Goal: Information Seeking & Learning: Learn about a topic

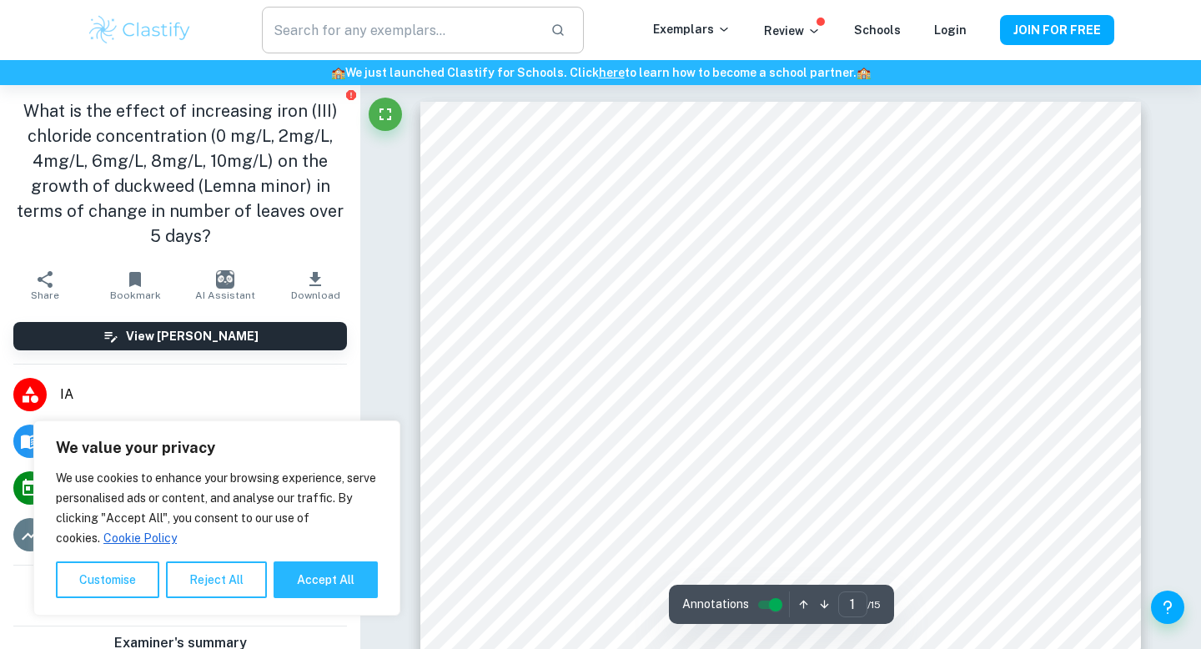
click at [435, 33] on input "text" at bounding box center [399, 30] width 275 height 47
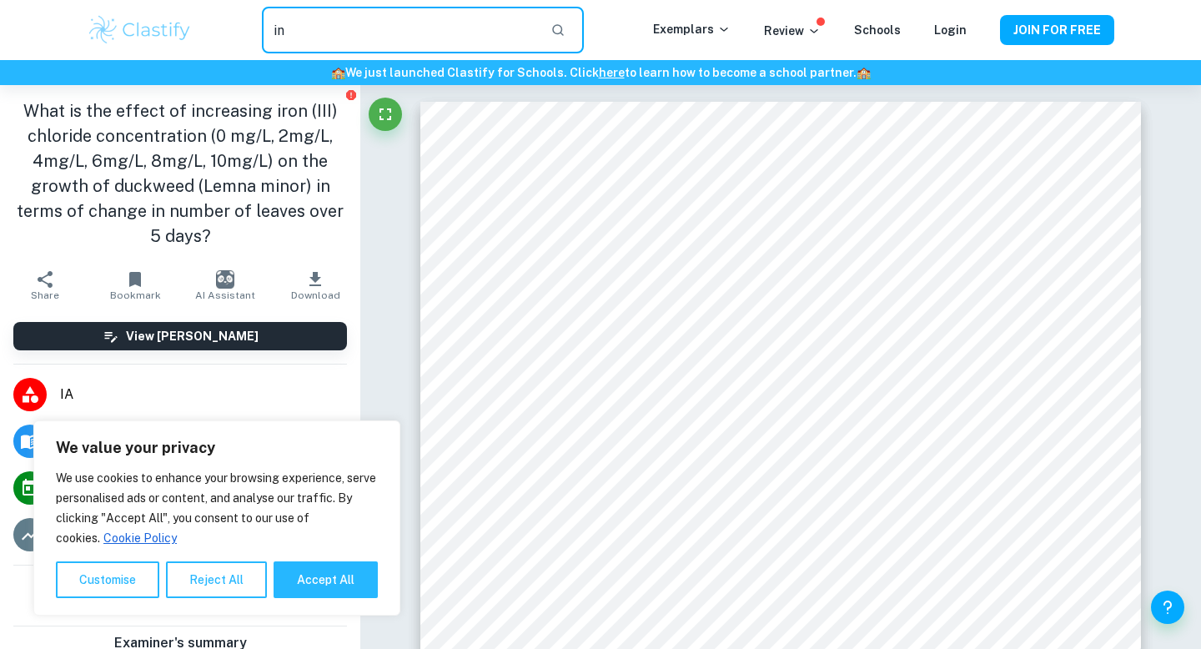
type input "i"
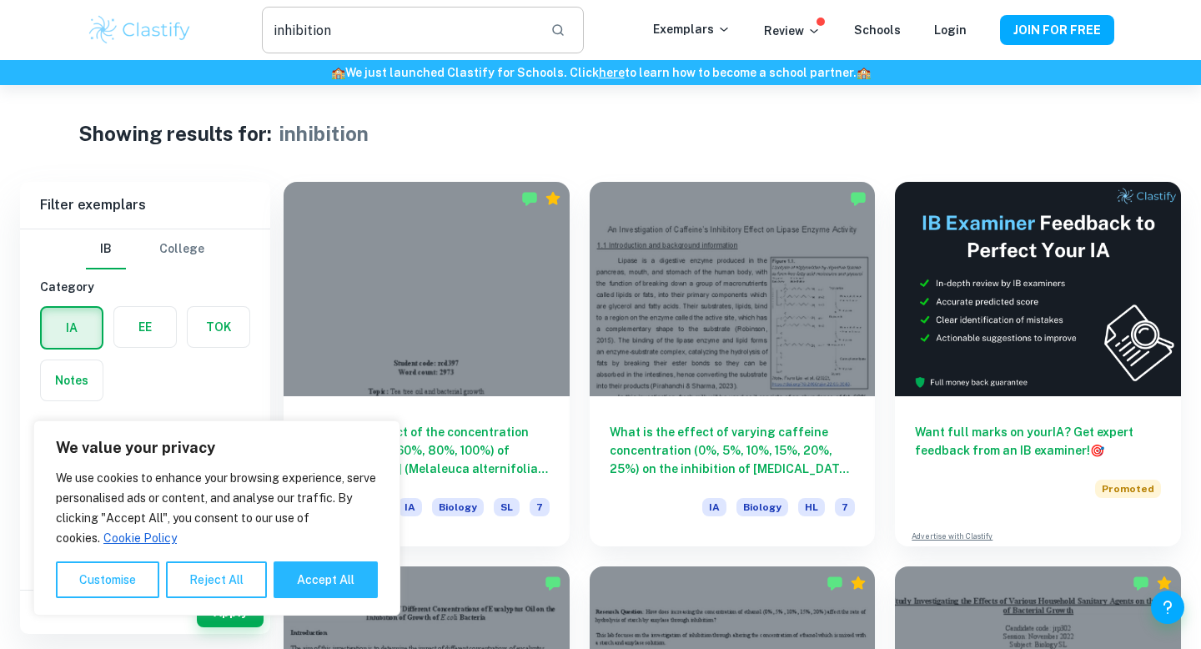
click at [273, 30] on input "inhibition" at bounding box center [399, 30] width 275 height 47
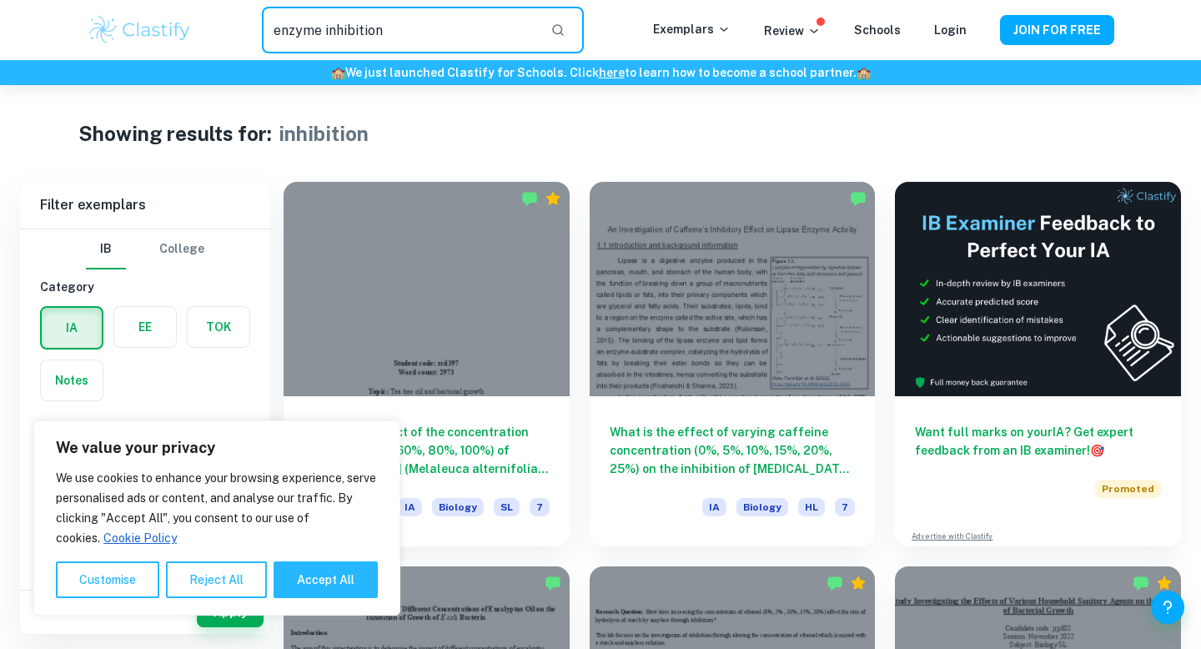
type input "enzyme inhibition"
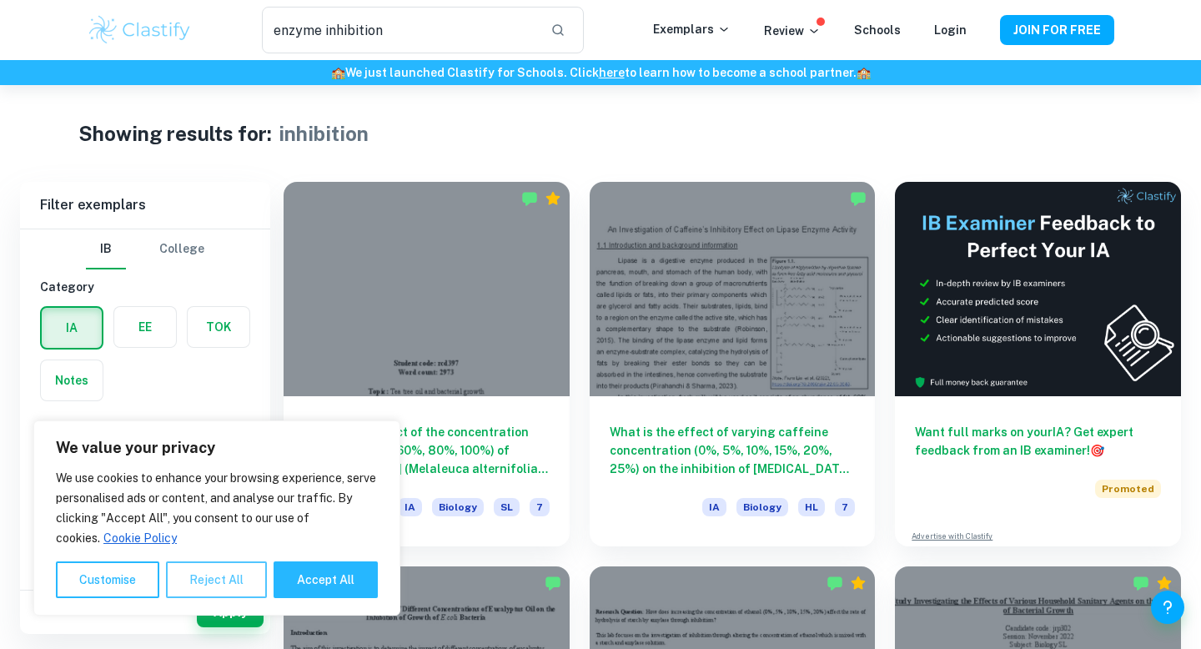
click at [205, 568] on button "Reject All" at bounding box center [216, 579] width 101 height 37
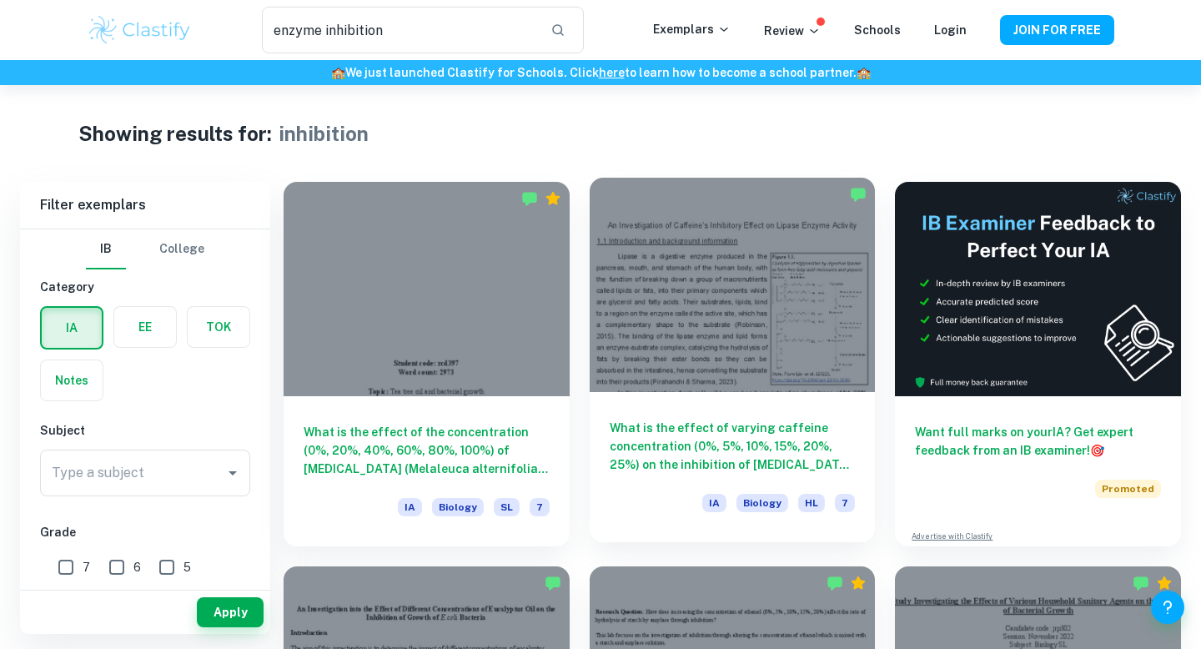
click at [655, 296] on div at bounding box center [733, 285] width 286 height 214
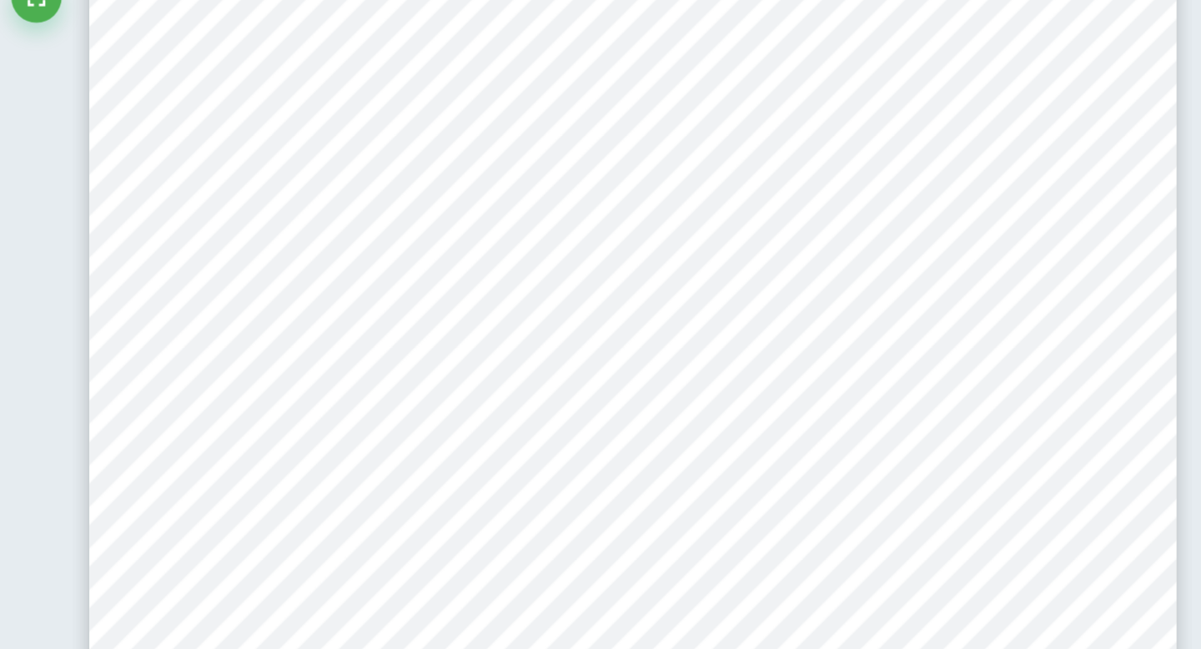
scroll to position [6415, 0]
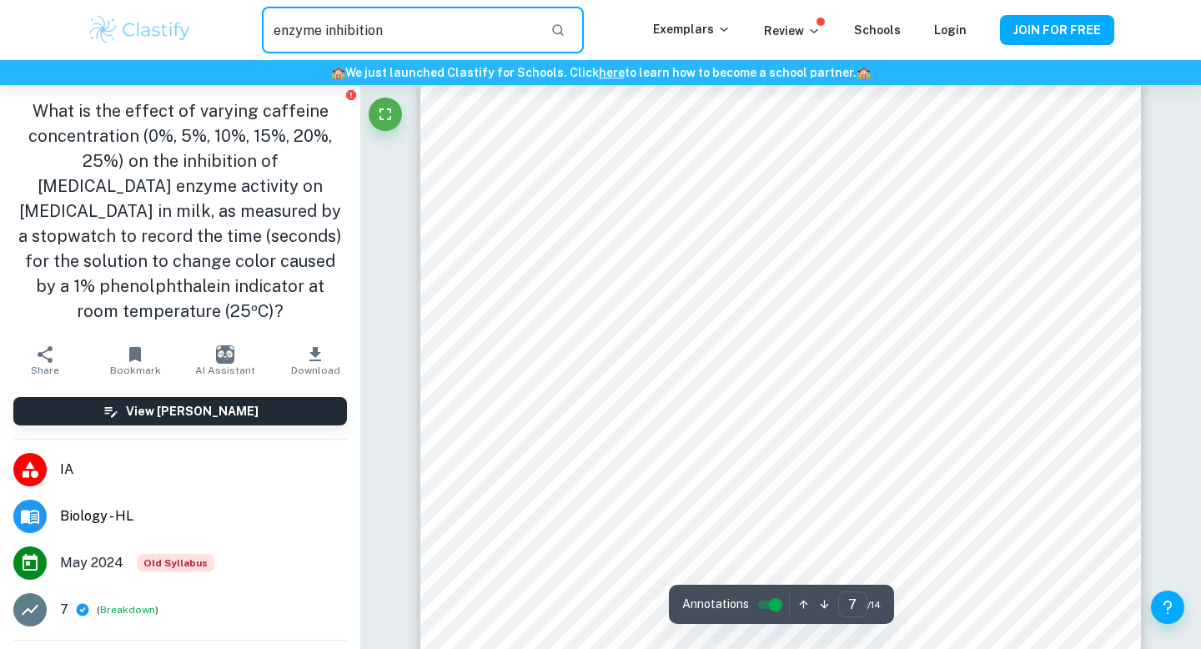
click at [460, 38] on input "enzyme inhibition" at bounding box center [399, 30] width 275 height 47
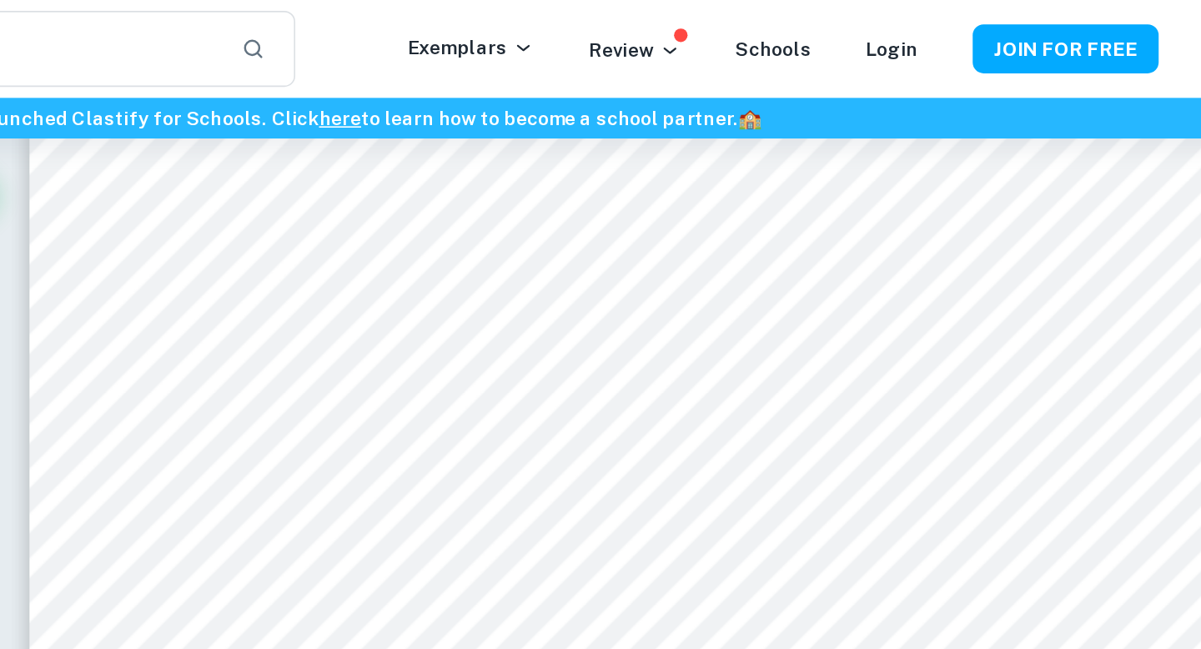
scroll to position [11187, 0]
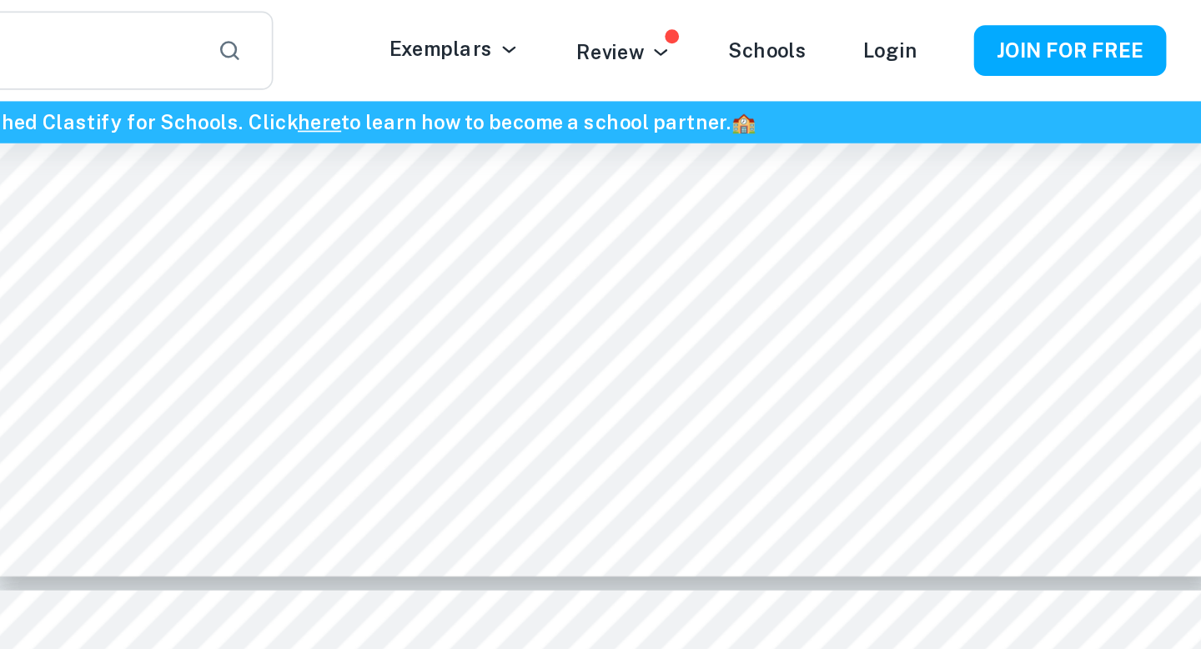
type input "4"
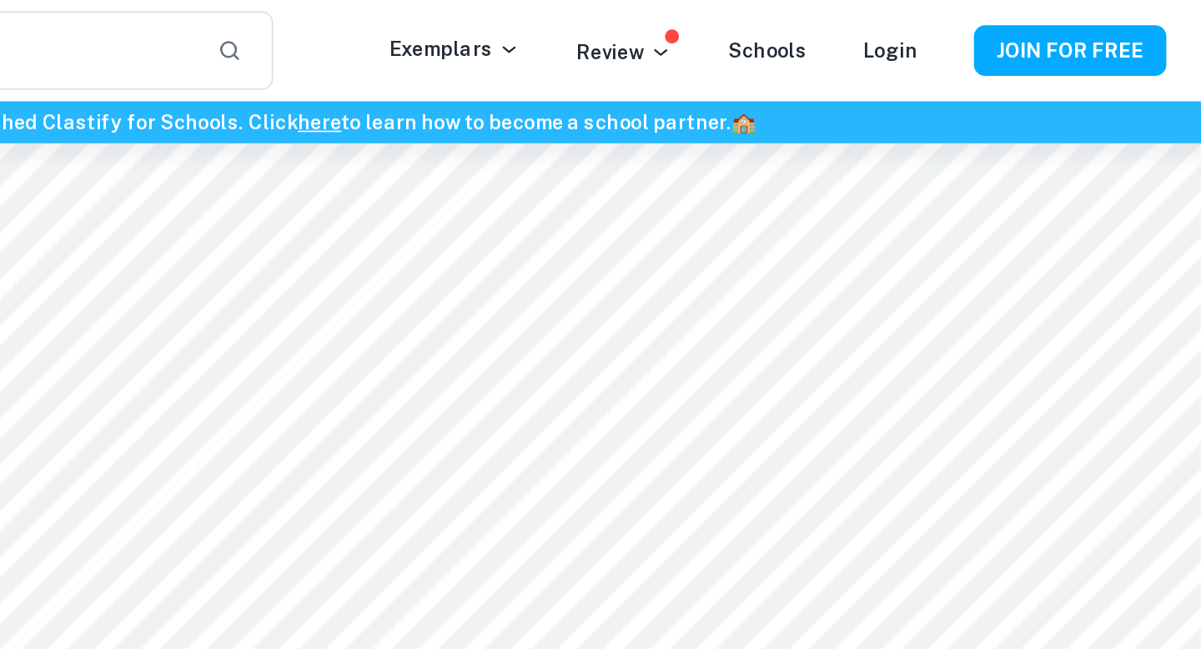
scroll to position [3810, 0]
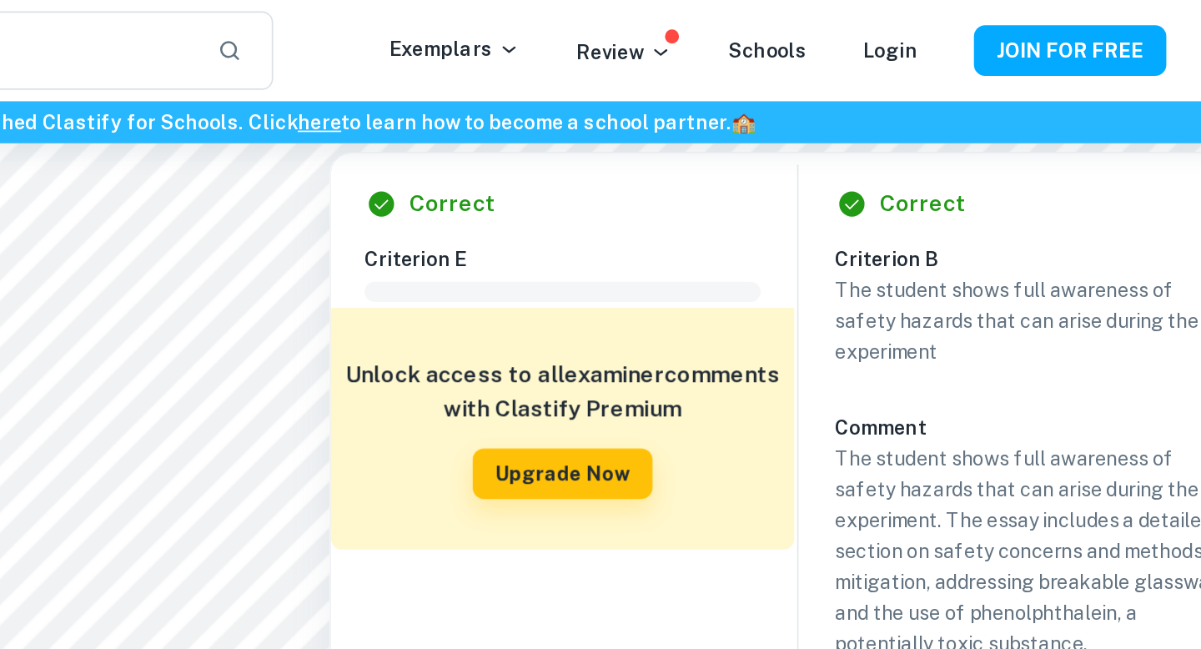
click at [956, 203] on p "The student shows full awareness of safety hazards that can arise during the ex…" at bounding box center [1034, 190] width 235 height 55
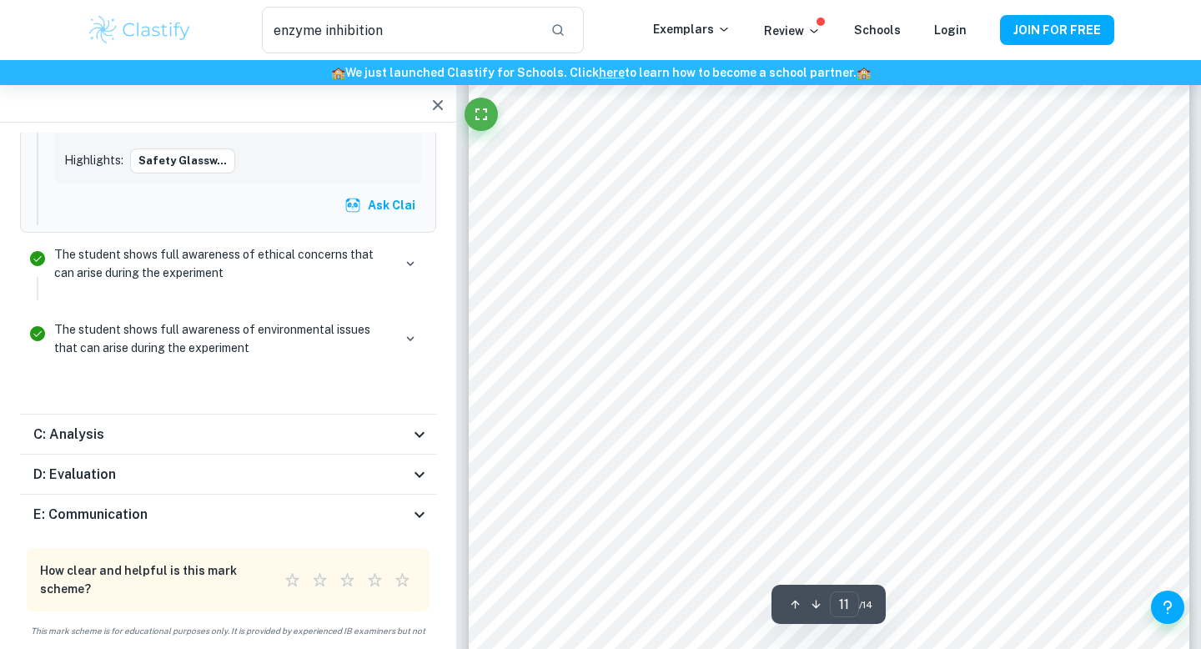
scroll to position [10588, 0]
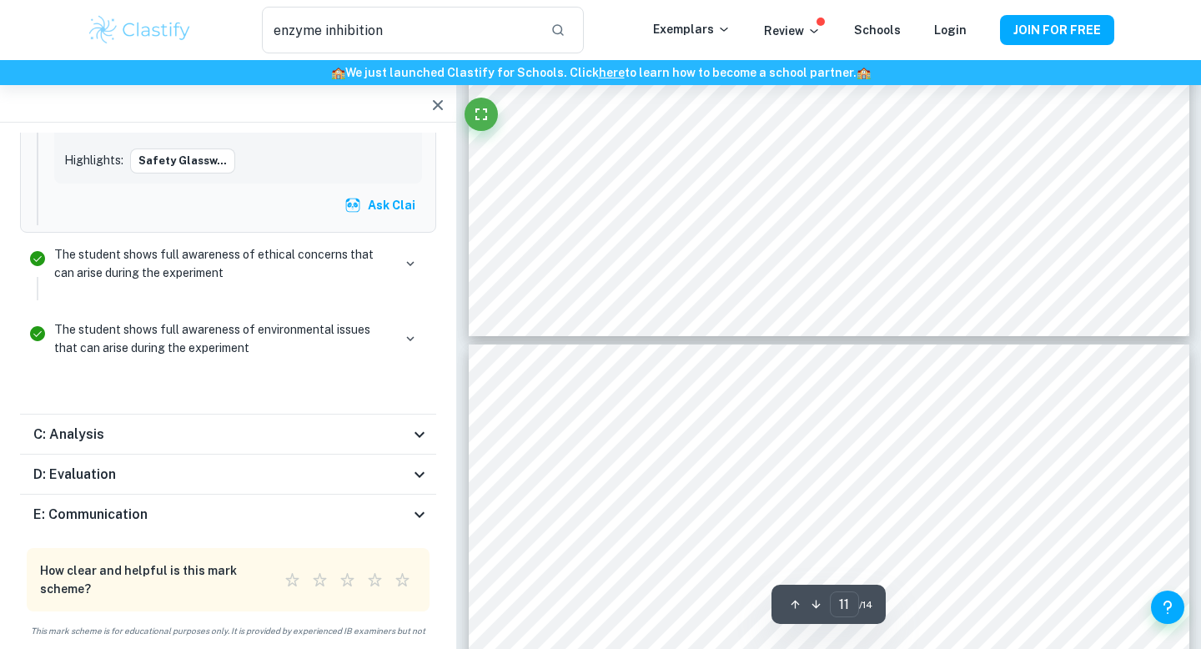
type input "12"
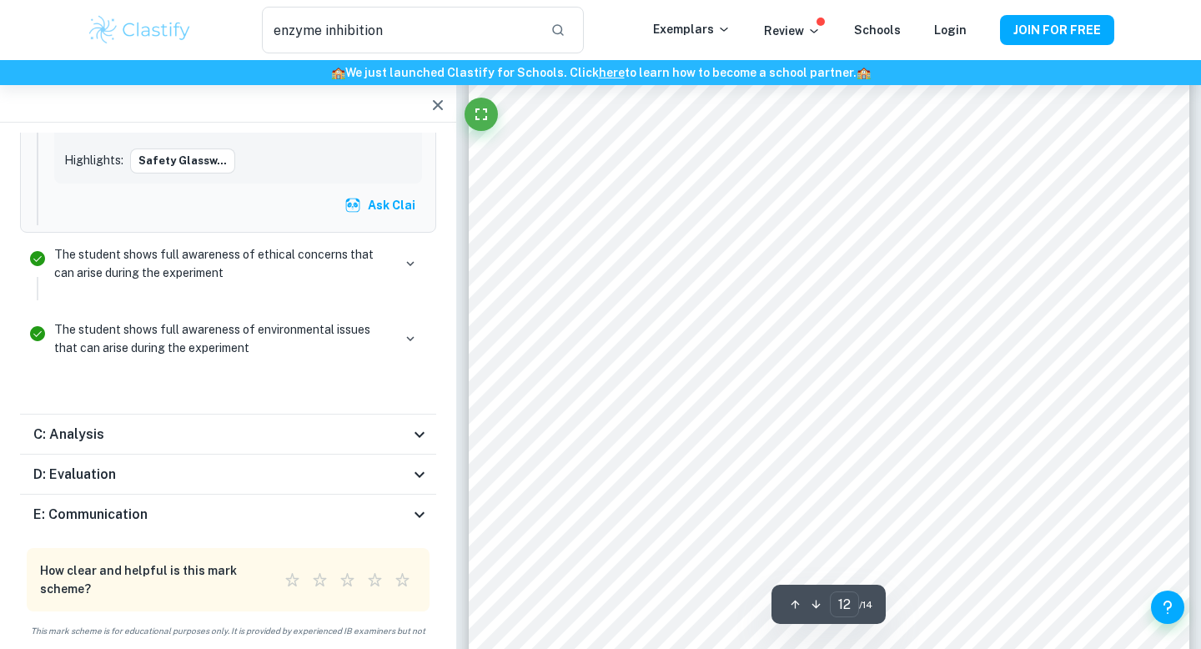
scroll to position [11847, 0]
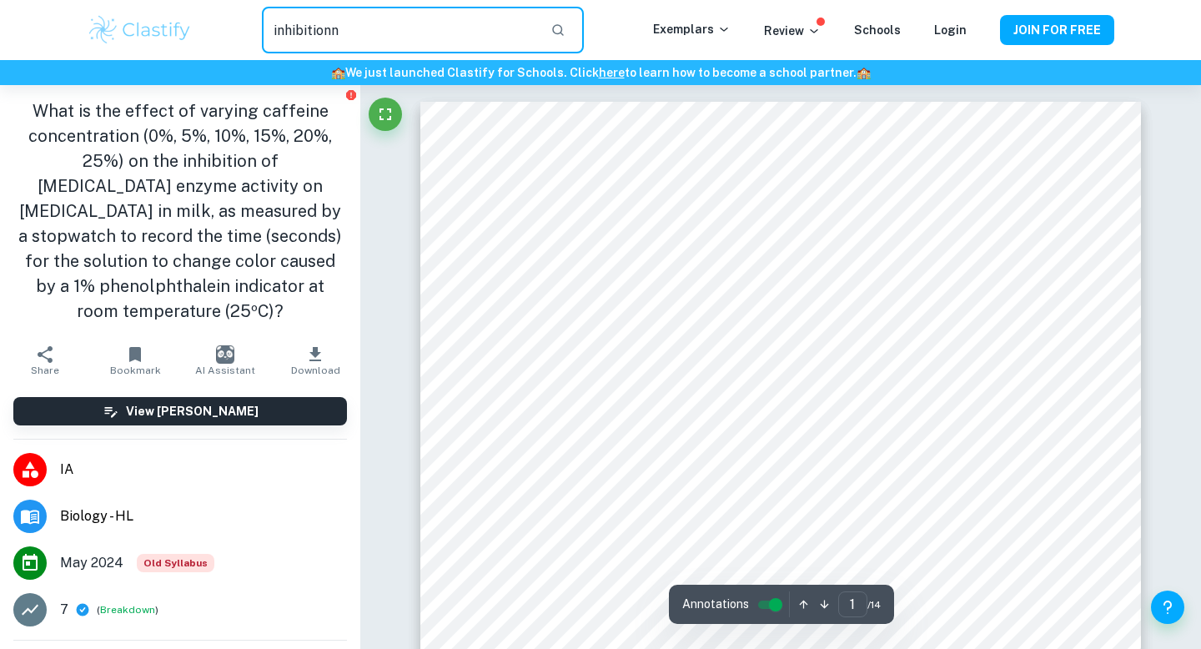
type input "inhibitionn"
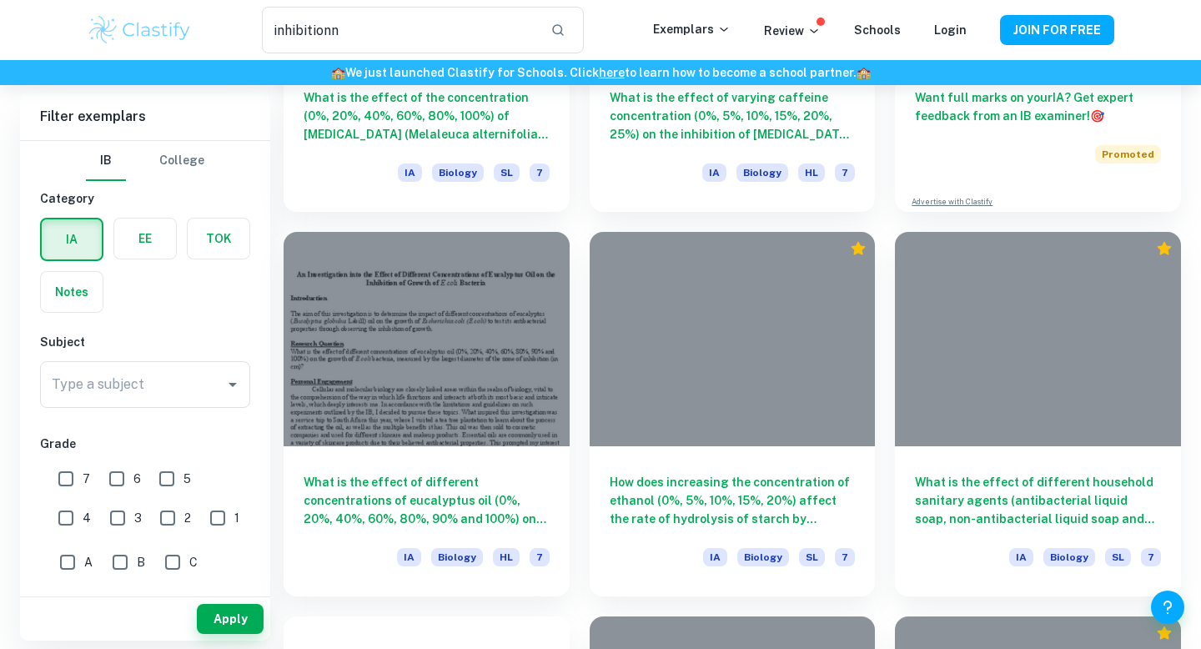
scroll to position [359, 0]
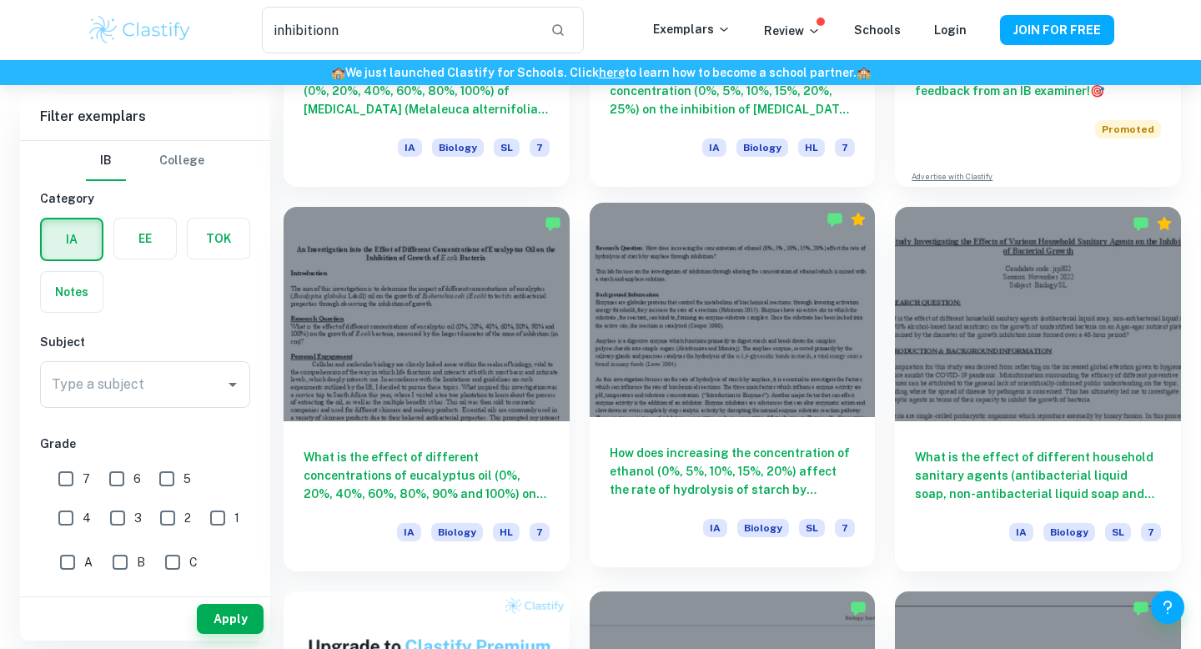
click at [766, 502] on div "How does increasing the concentration of ethanol (0%, 5%, 10%, 15%, 20%) affect…" at bounding box center [733, 492] width 286 height 150
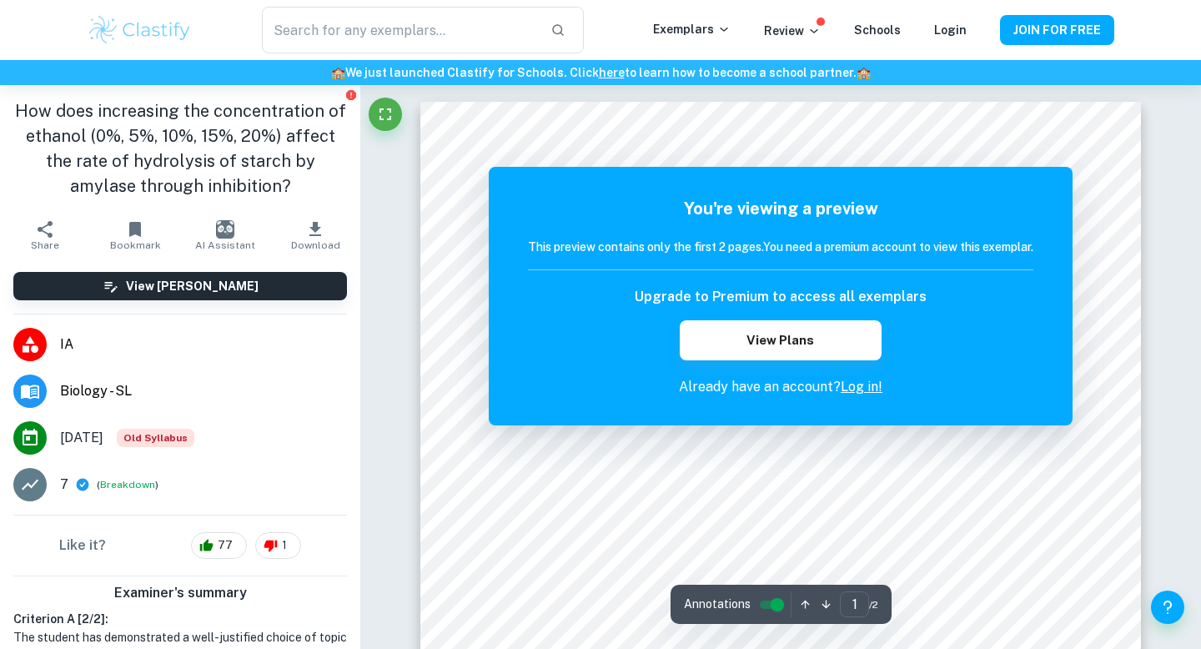
click at [854, 384] on link "Log in!" at bounding box center [862, 387] width 42 height 16
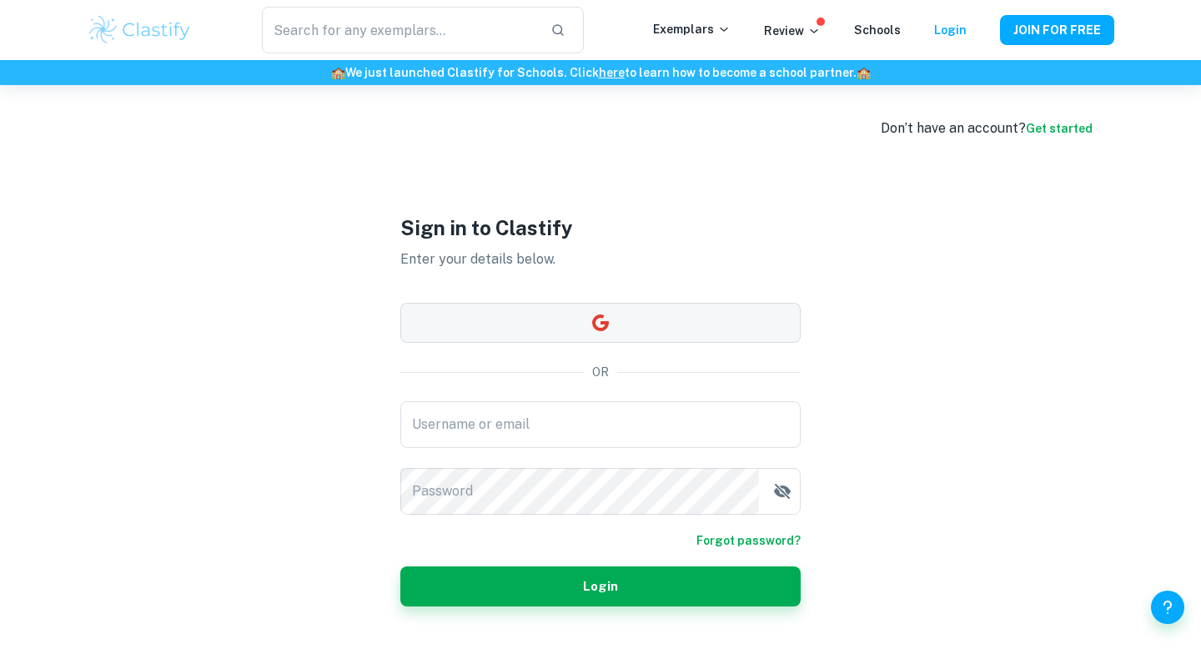
click at [635, 306] on button "button" at bounding box center [600, 323] width 400 height 40
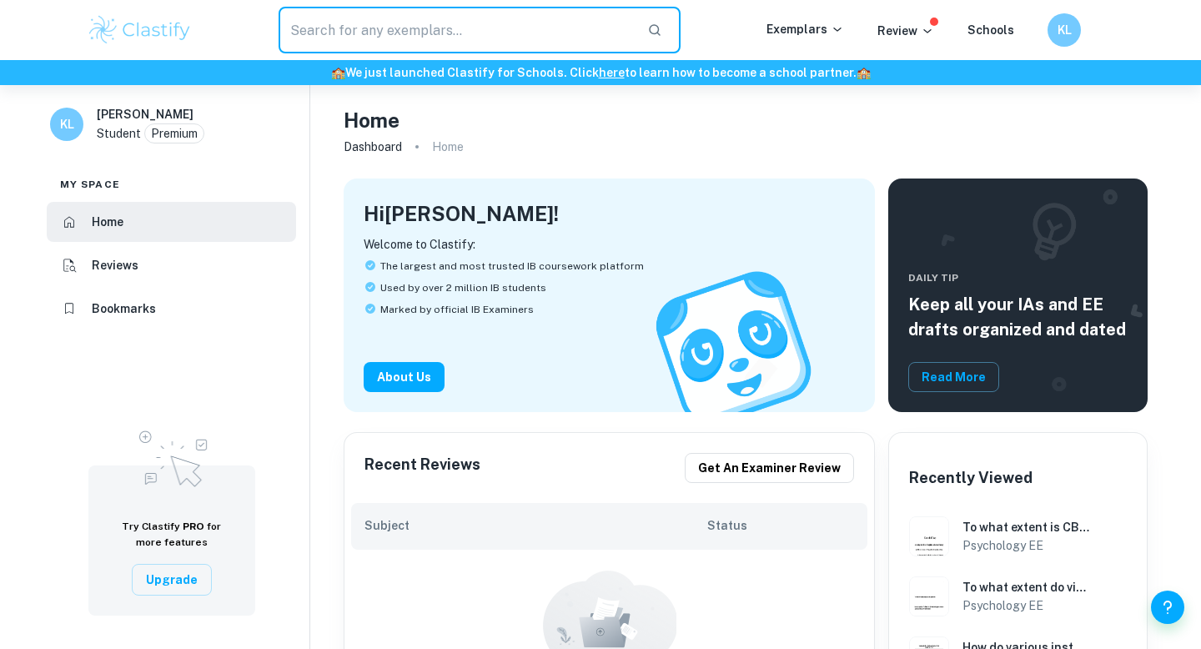
click at [460, 23] on input "text" at bounding box center [456, 30] width 355 height 47
type input "inhibition"
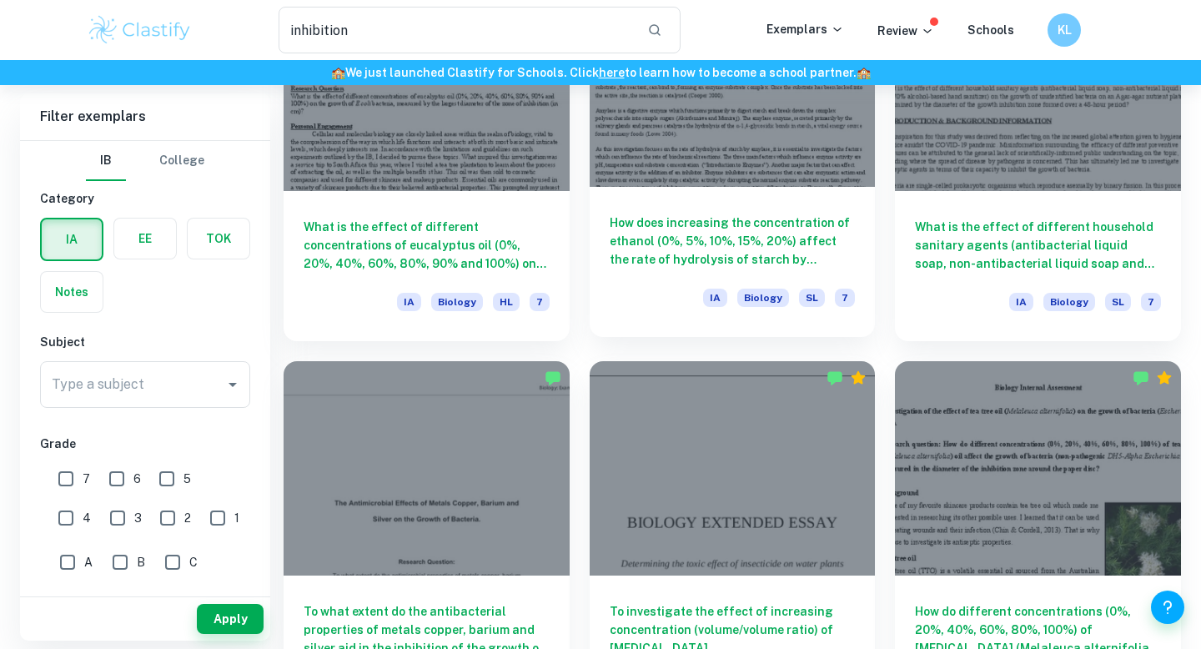
scroll to position [672, 0]
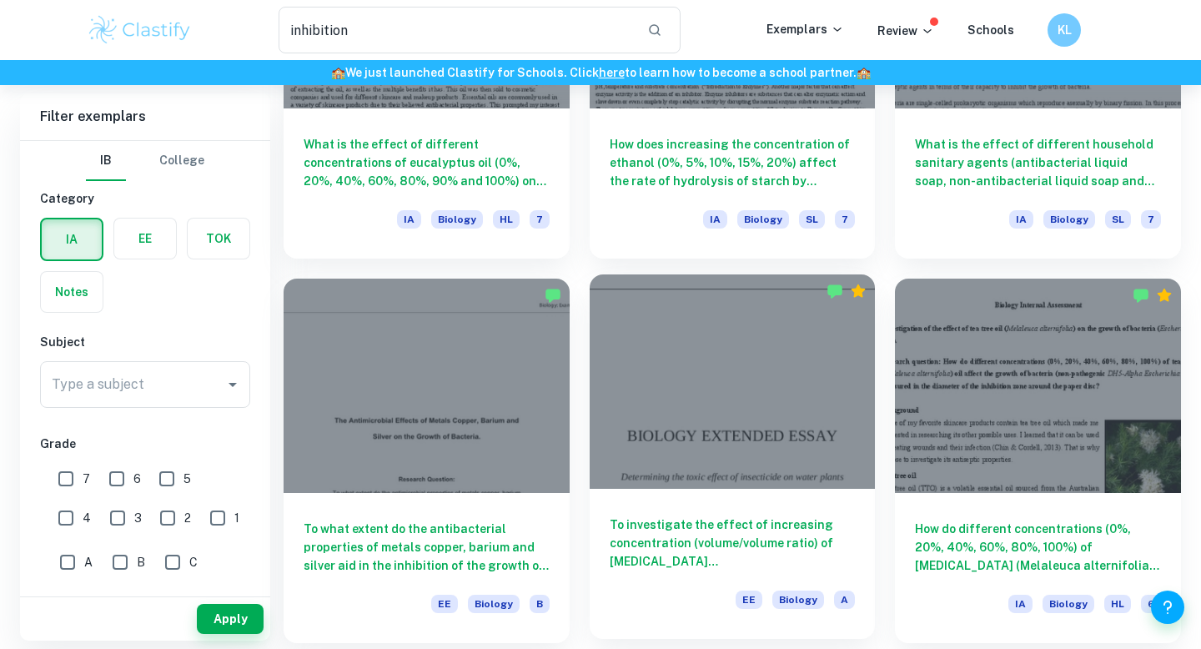
click at [874, 359] on div at bounding box center [733, 381] width 286 height 214
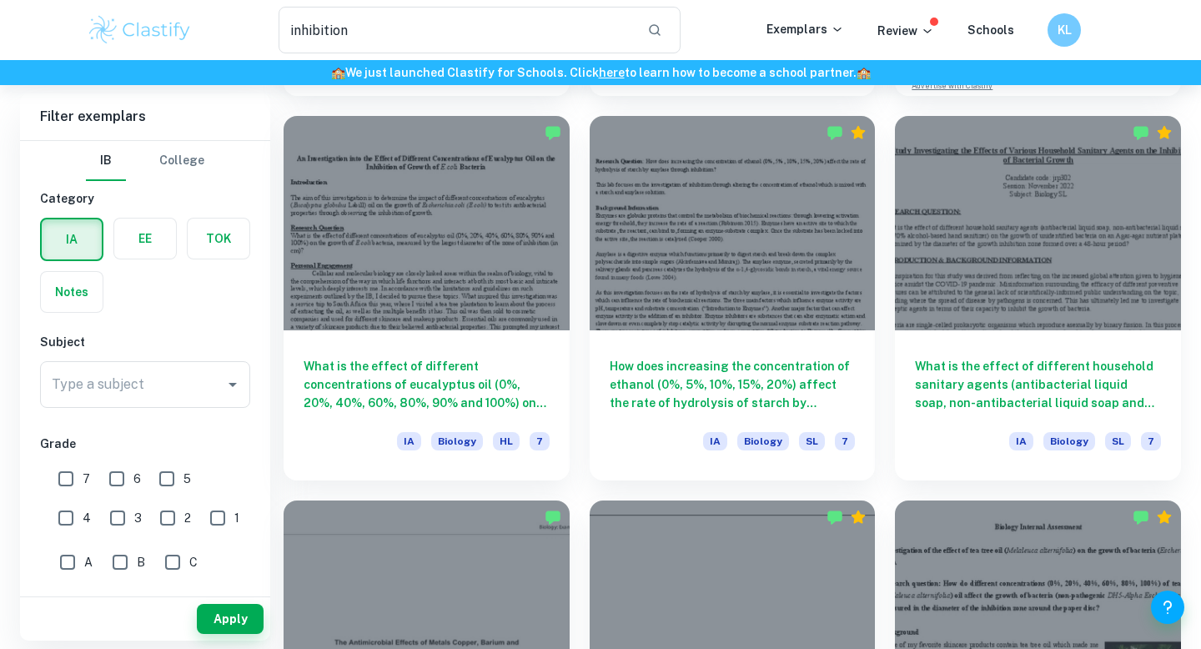
scroll to position [404, 0]
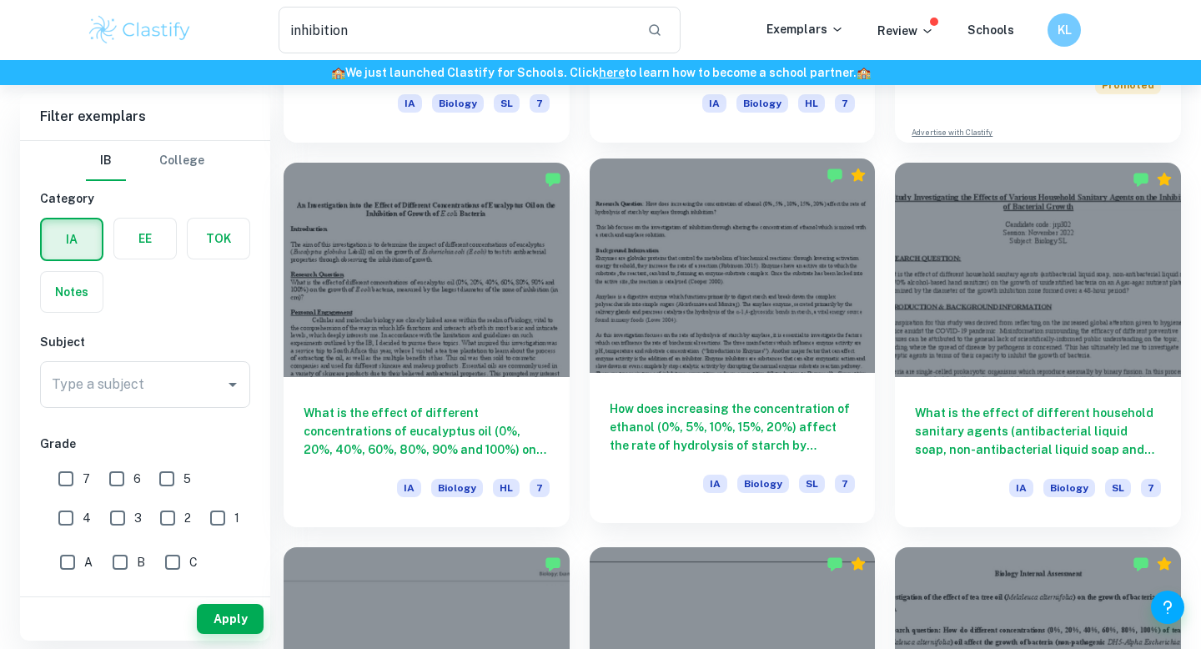
click at [866, 314] on div at bounding box center [733, 265] width 286 height 214
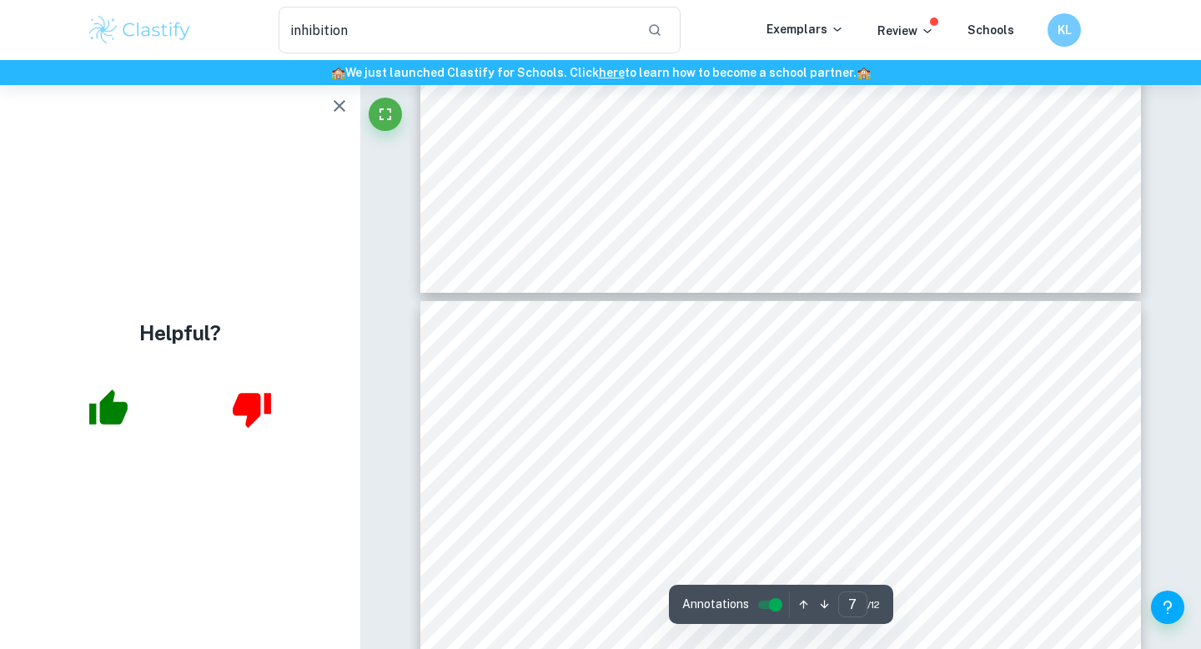
scroll to position [5730, 0]
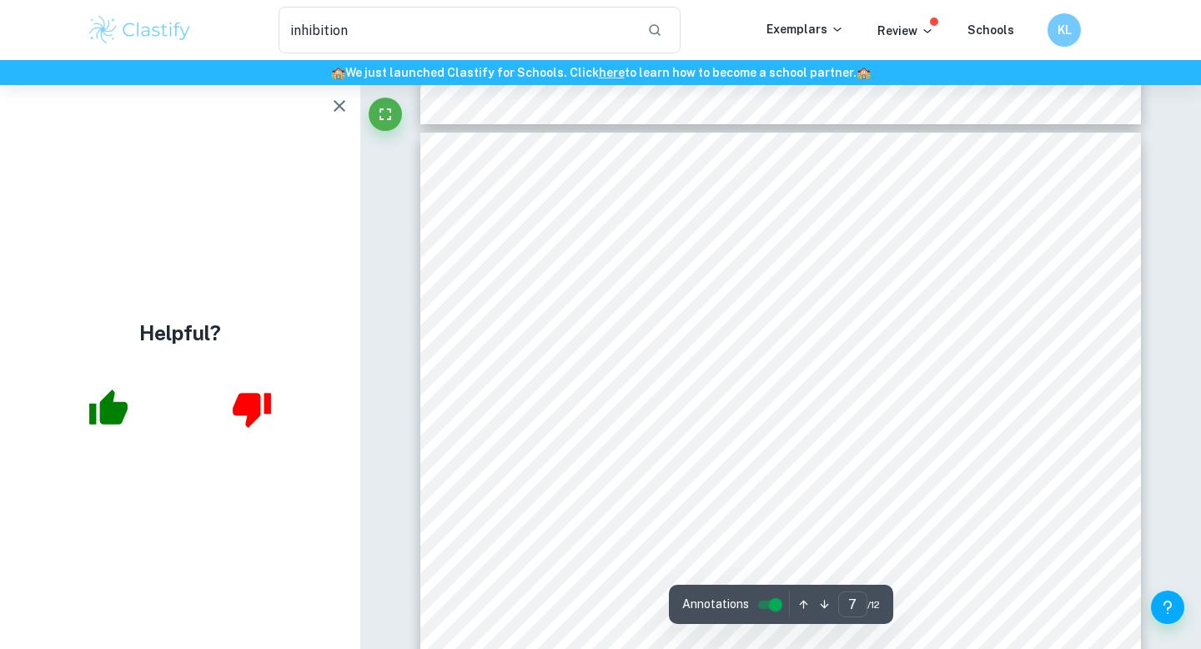
drag, startPoint x: 1032, startPoint y: 344, endPoint x: 1018, endPoint y: 338, distance: 15.7
click at [1018, 338] on div "e.g: 0% Ethanol Solution = STDEV ( - 0.0008735593343 , -0.001329226686 , -0.001…" at bounding box center [780, 599] width 721 height 932
drag, startPoint x: 1018, startPoint y: 338, endPoint x: 1097, endPoint y: 459, distance: 144.6
click at [1098, 459] on div "e.g: 0% Ethanol Solution = STDEV ( - 0.0008735593343 , -0.001329226686 , -0.001…" at bounding box center [780, 599] width 721 height 932
click at [1107, 471] on div "e.g: 0% Ethanol Solution = STDEV ( - 0.0008735593343 , -0.001329226686 , -0.001…" at bounding box center [780, 599] width 721 height 932
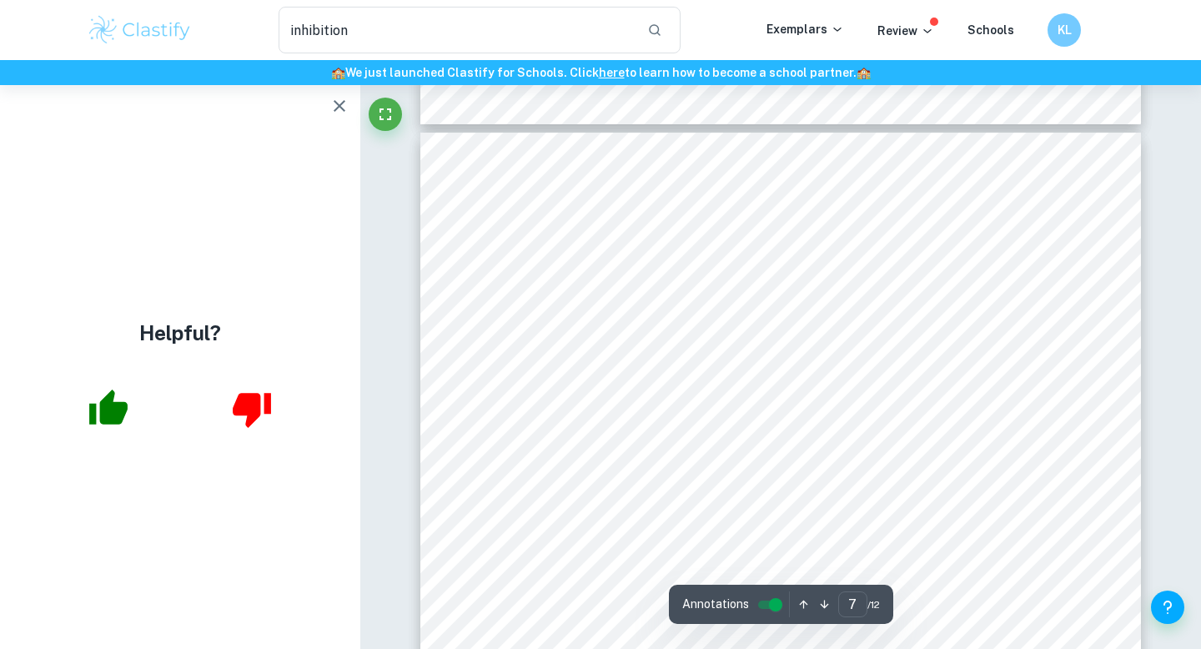
drag, startPoint x: 1113, startPoint y: 471, endPoint x: 820, endPoint y: 322, distance: 329.3
click at [819, 316] on div "e.g: 0% Ethanol Solution = STDEV ( - 0.0008735593343 , -0.001329226686 , -0.001…" at bounding box center [780, 599] width 721 height 932
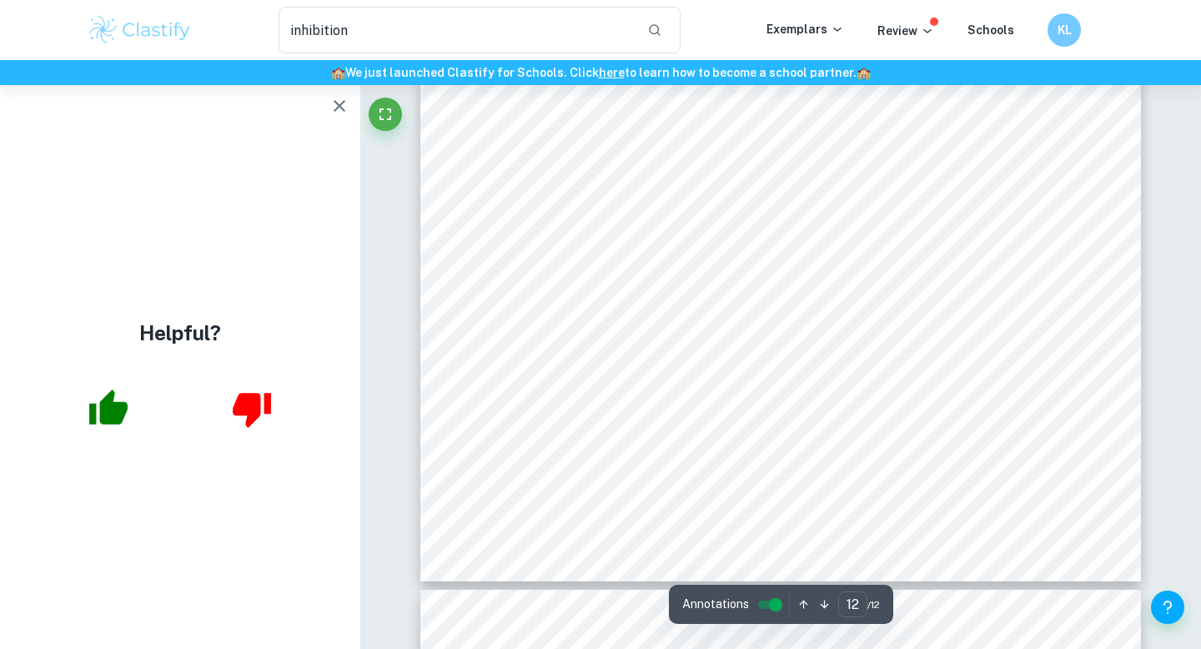
scroll to position [10554, 0]
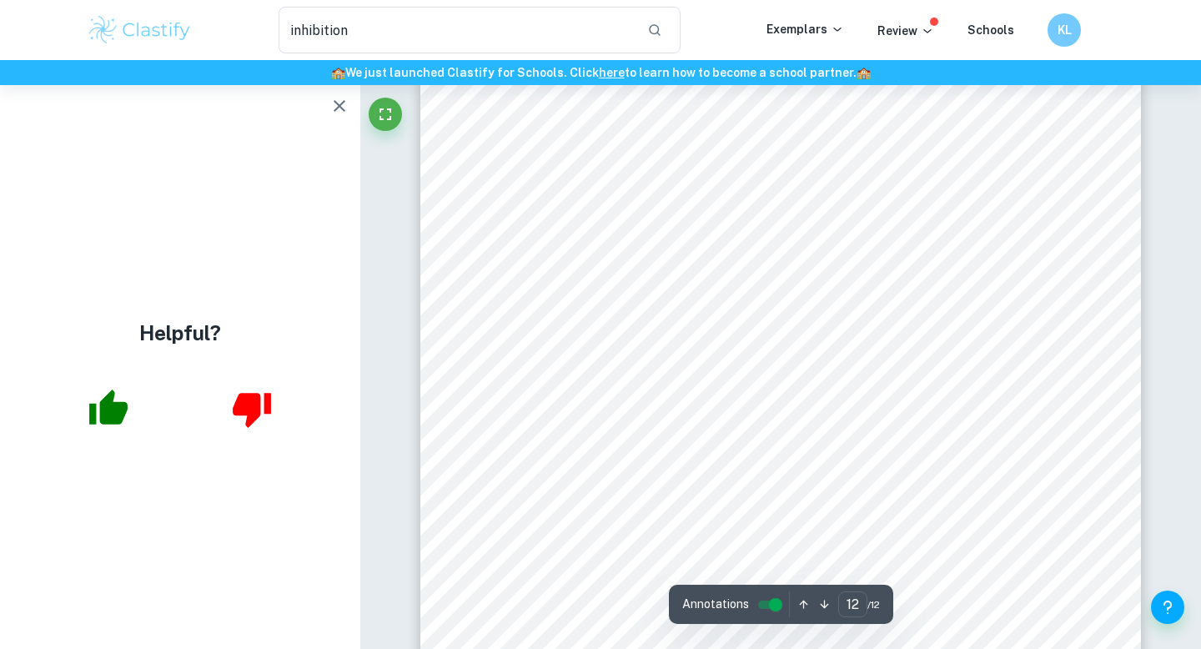
click at [342, 109] on icon "button" at bounding box center [340, 106] width 12 height 12
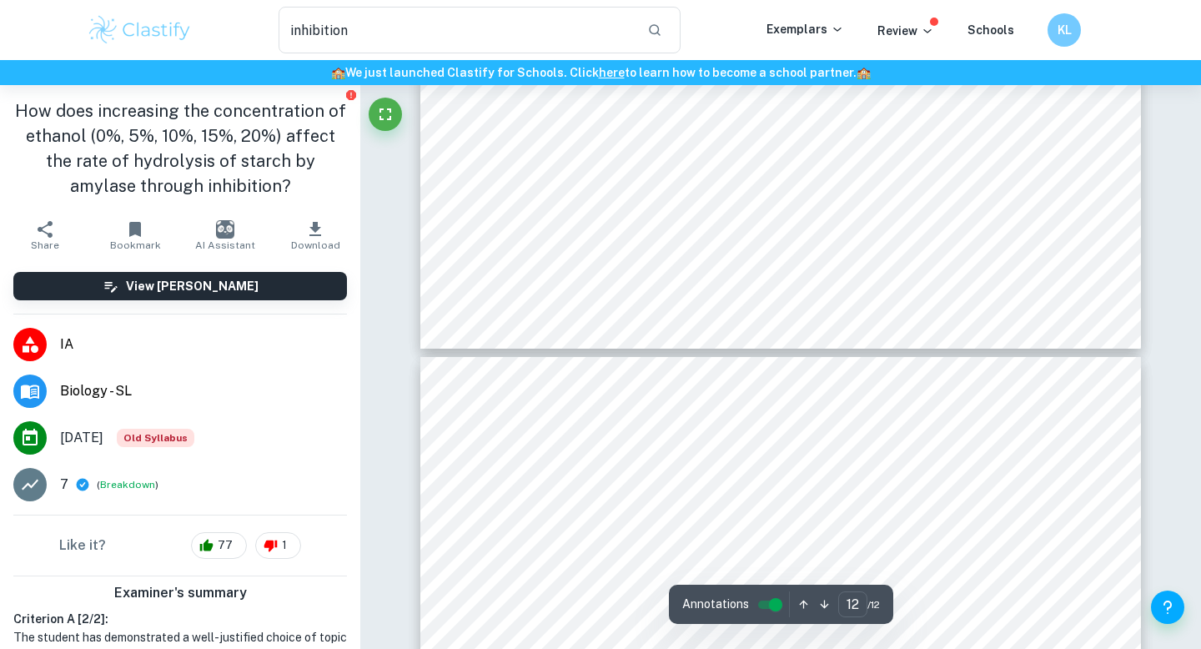
type input "11"
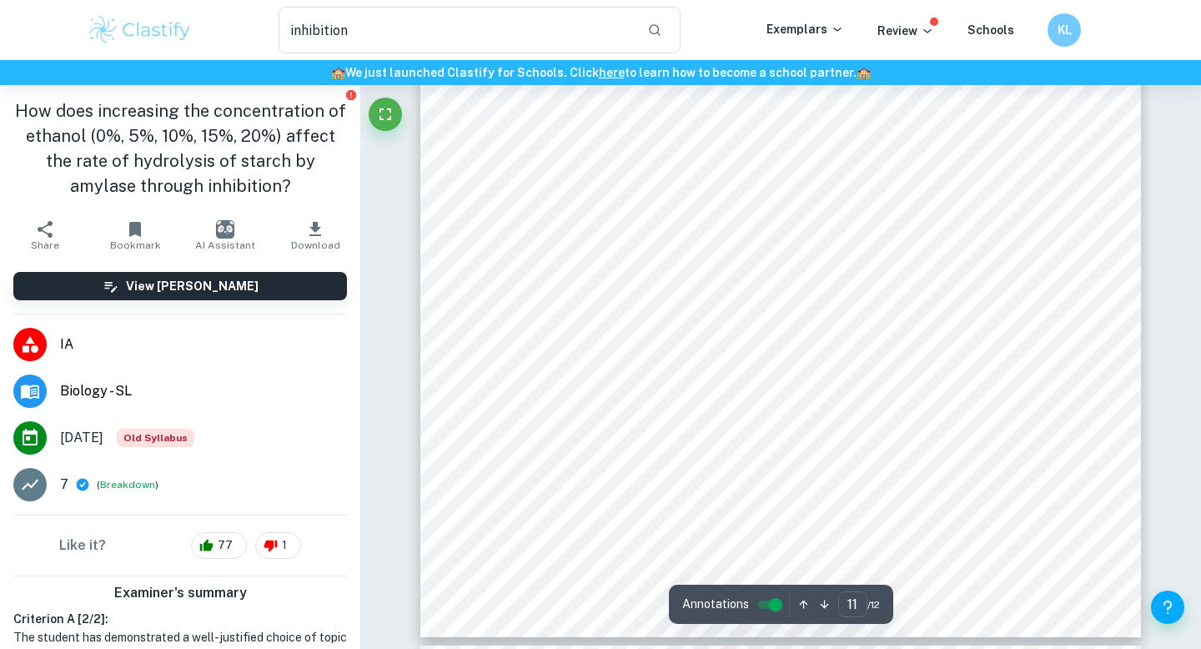
scroll to position [9927, 0]
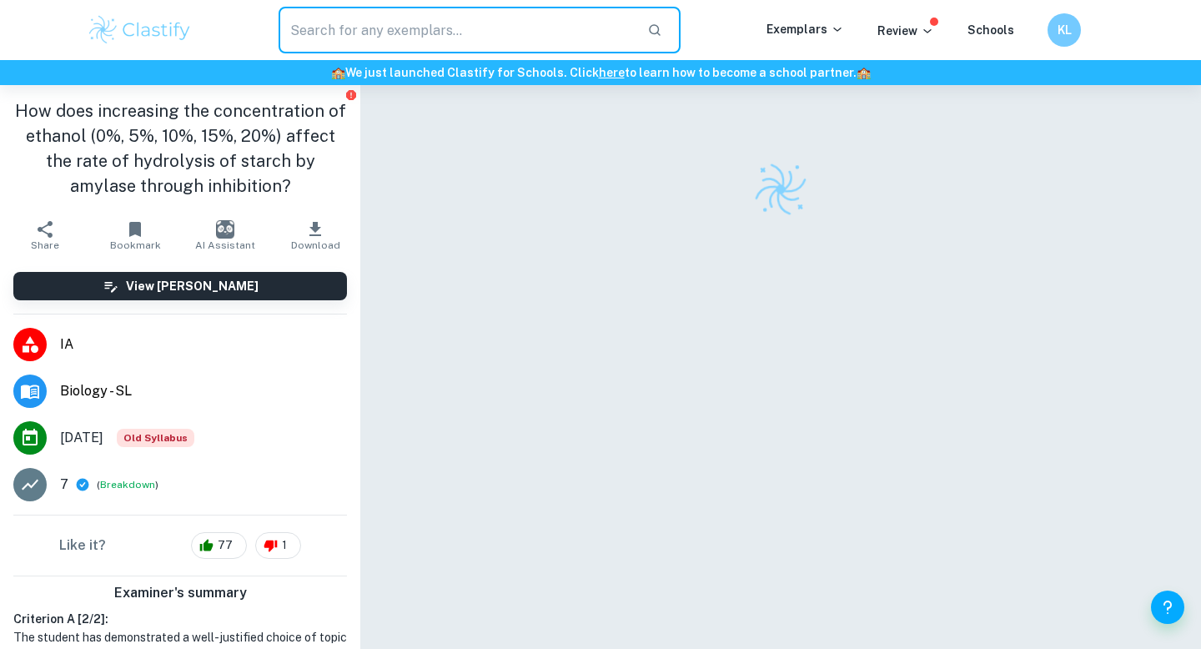
type input "i"
type input "bi"
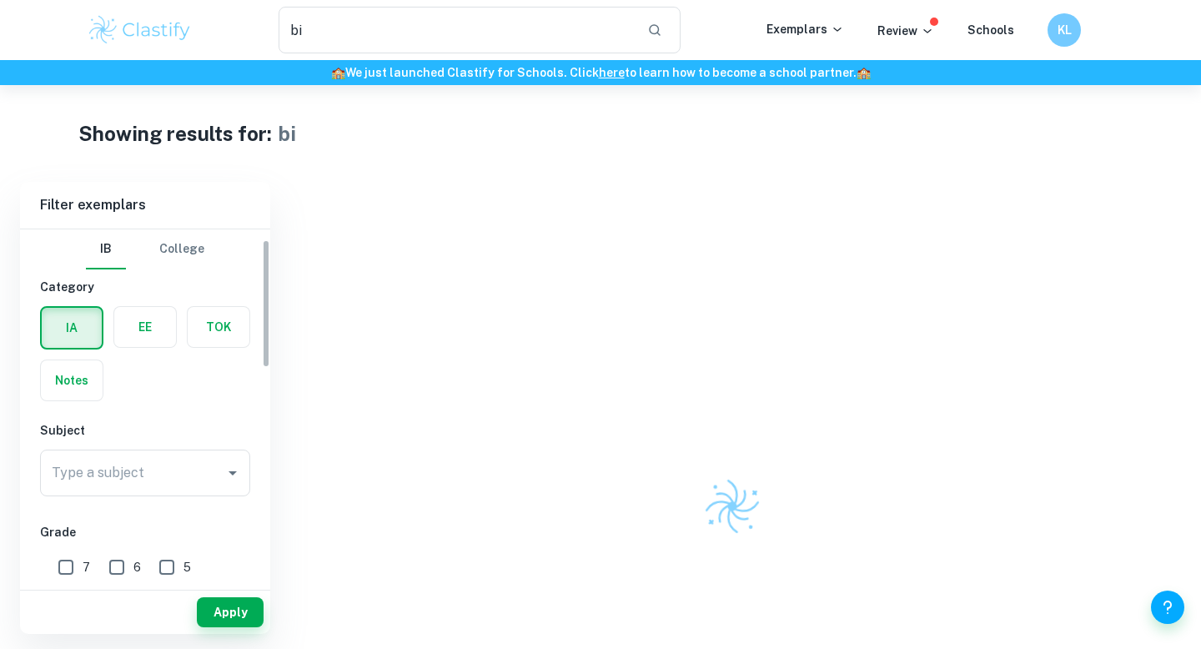
scroll to position [122, 0]
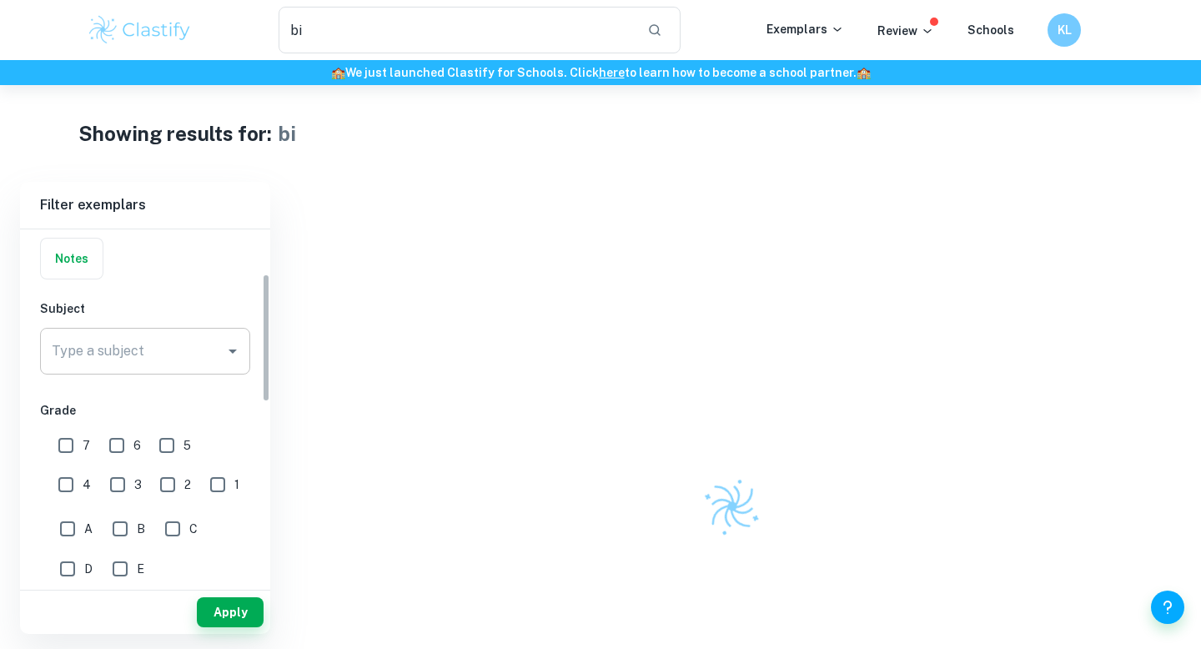
click at [114, 350] on div "Type a subject Type a subject" at bounding box center [145, 351] width 210 height 47
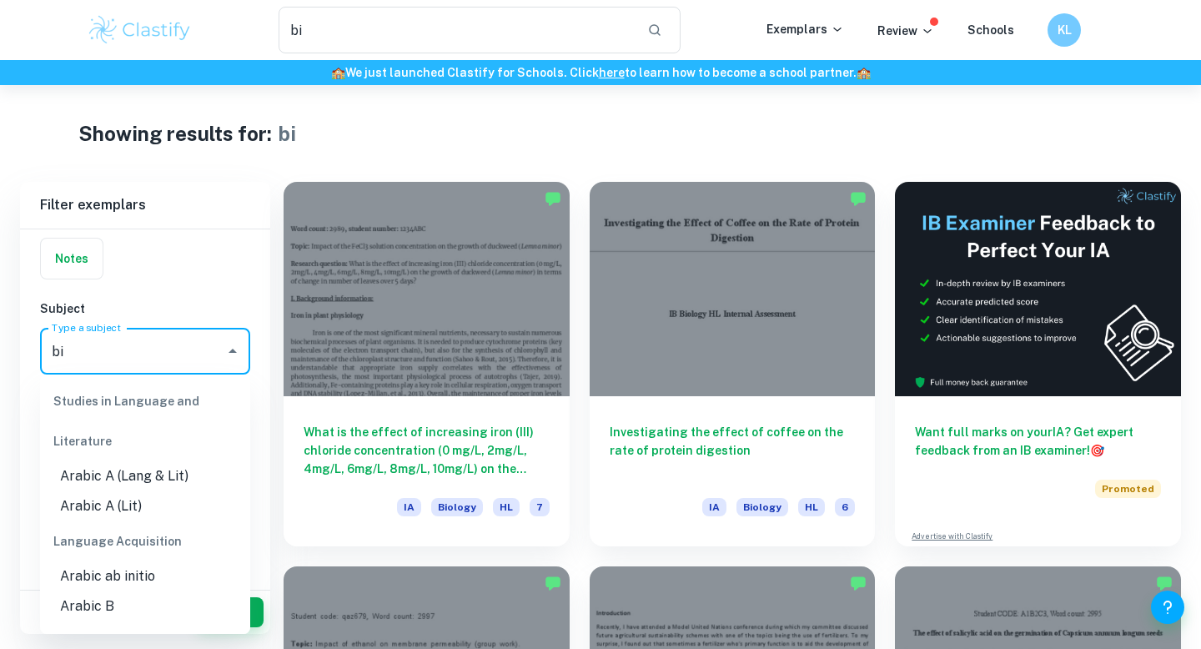
scroll to position [134, 0]
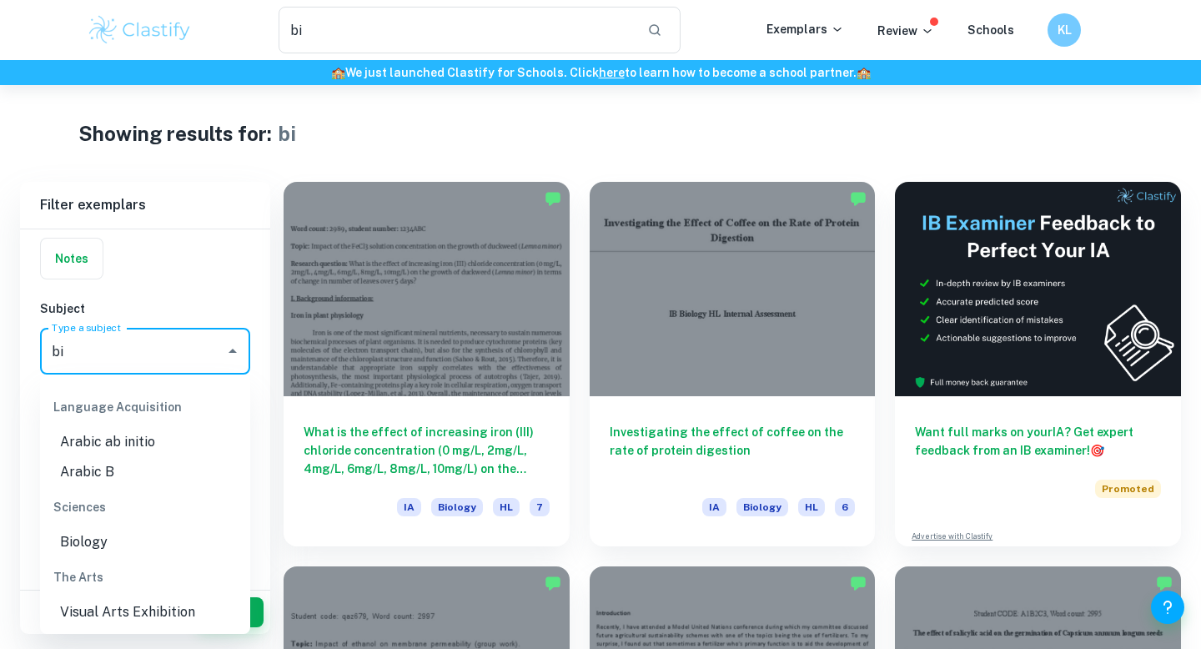
click at [123, 536] on li "Biology" at bounding box center [145, 542] width 210 height 30
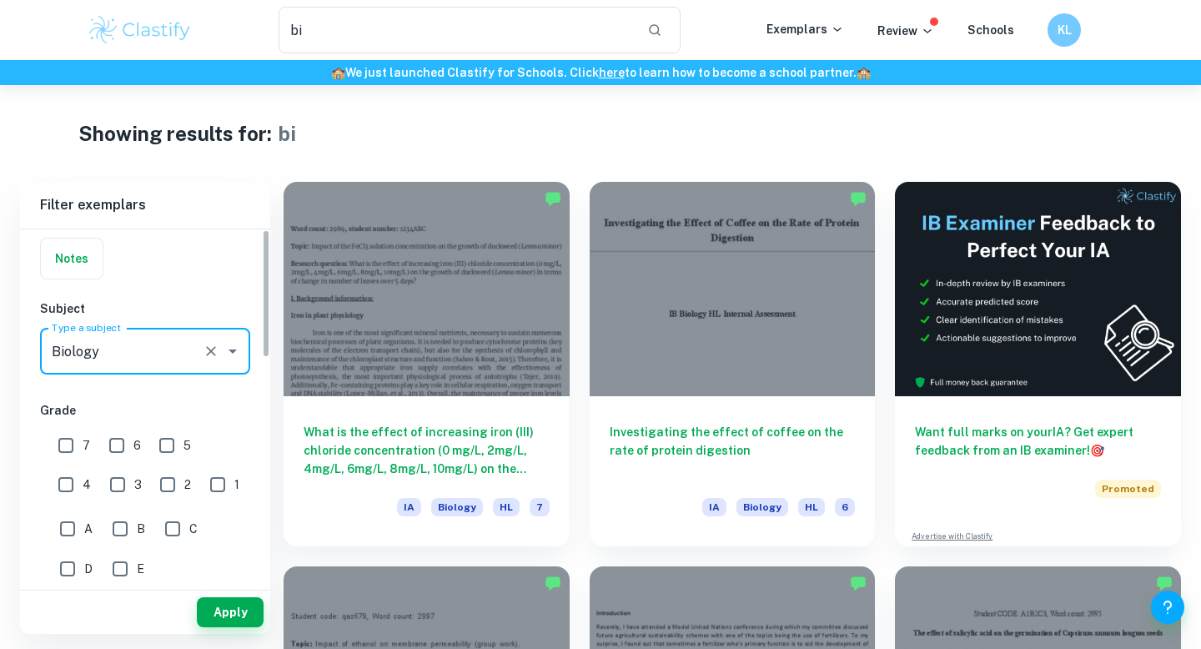
scroll to position [0, 0]
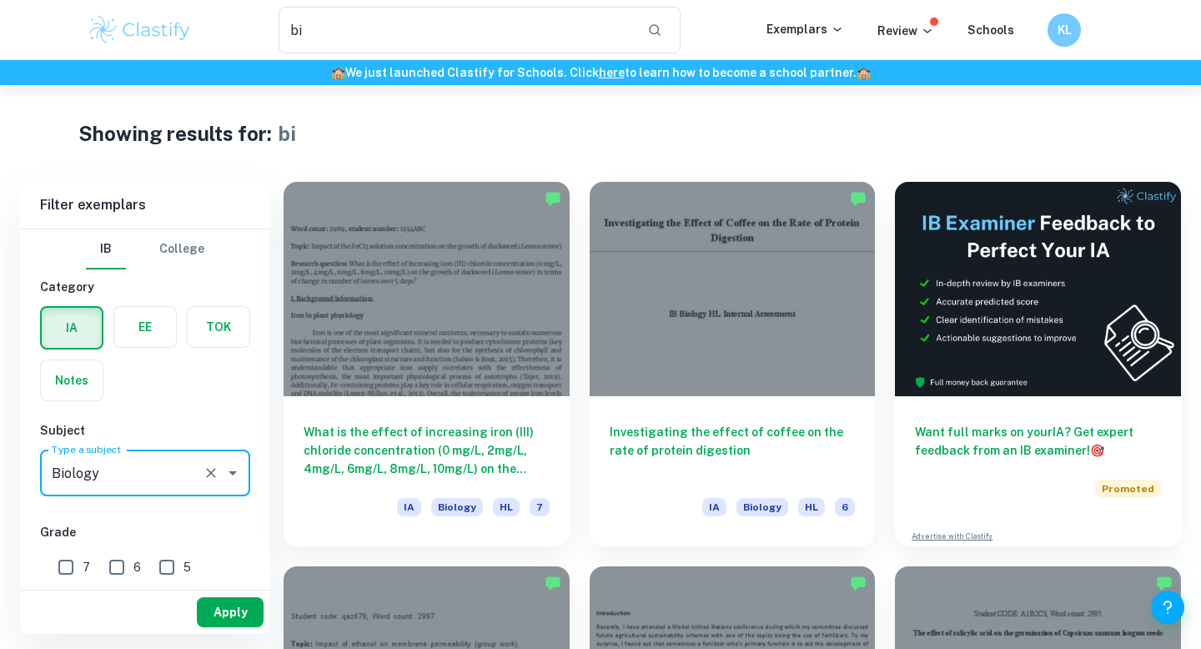
type input "Biology"
click at [222, 615] on button "Apply" at bounding box center [230, 612] width 67 height 30
click at [290, 131] on h1 "bi" at bounding box center [288, 133] width 18 height 30
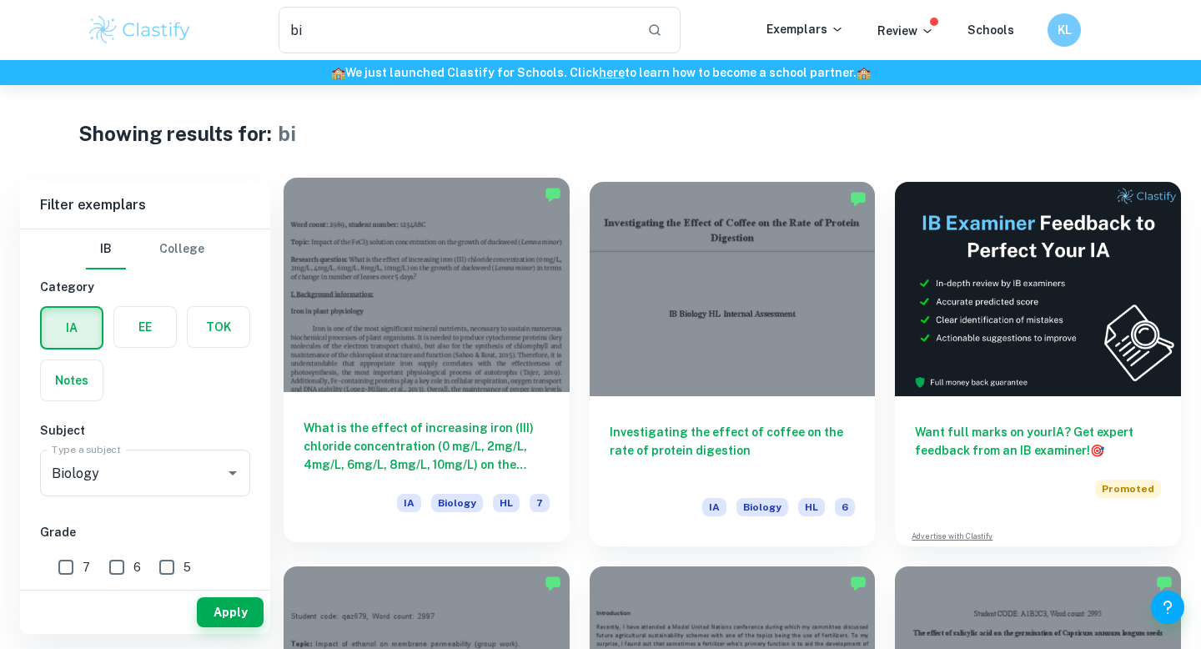
click at [547, 379] on div at bounding box center [427, 285] width 286 height 214
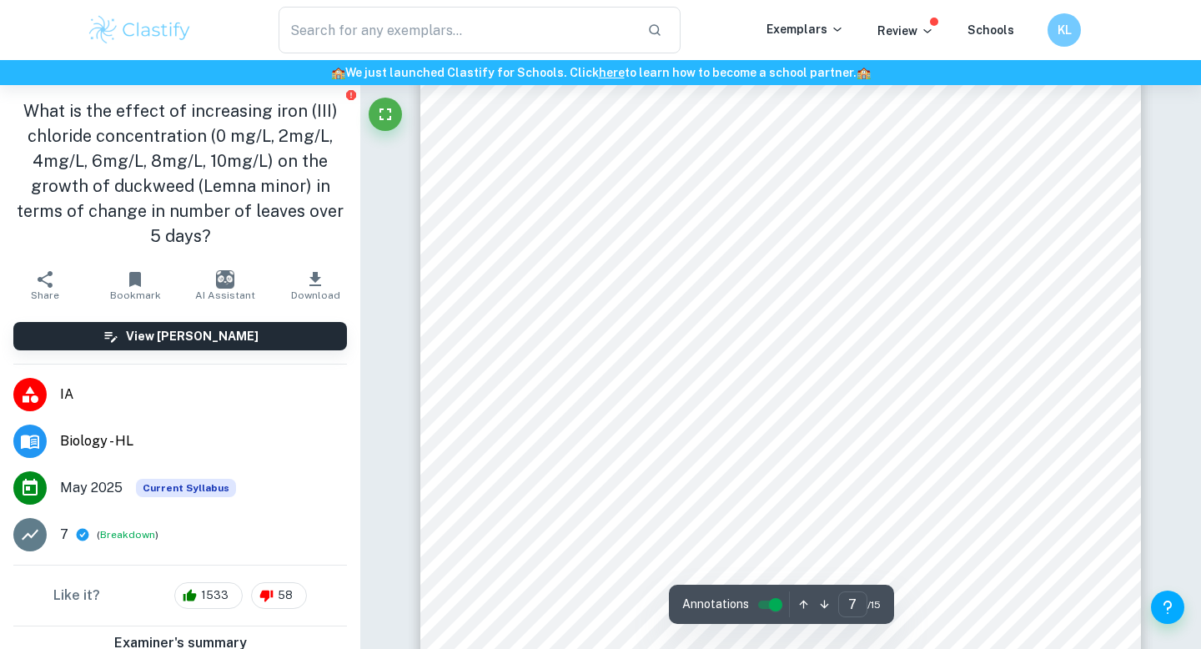
scroll to position [6663, 0]
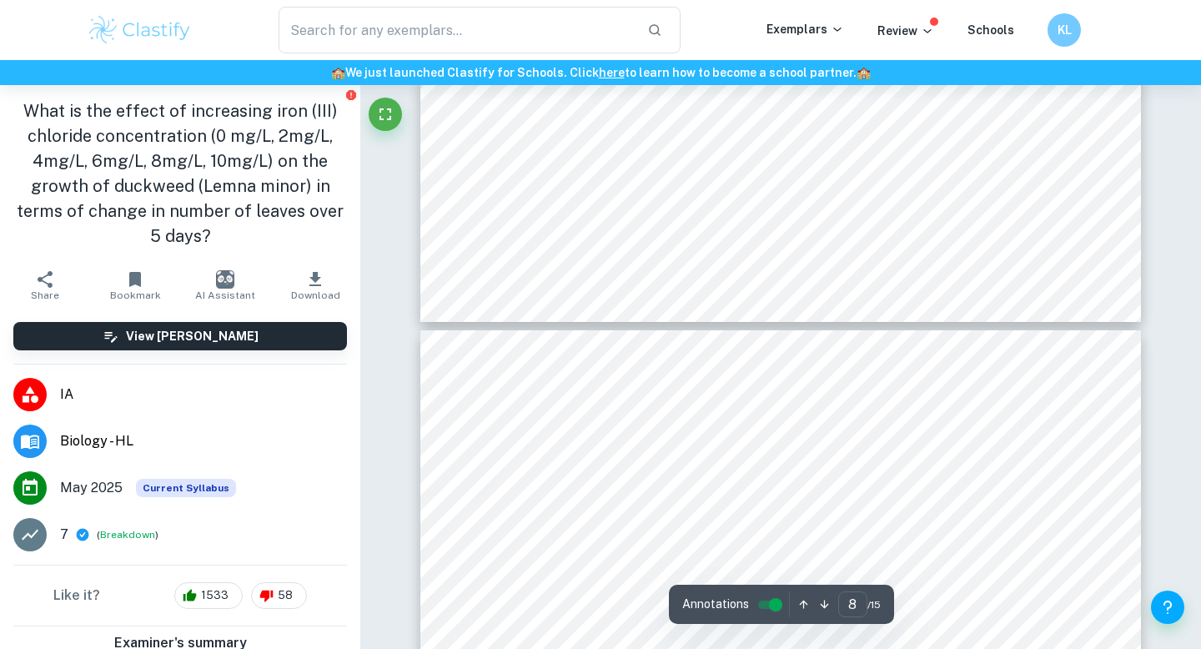
type input "9"
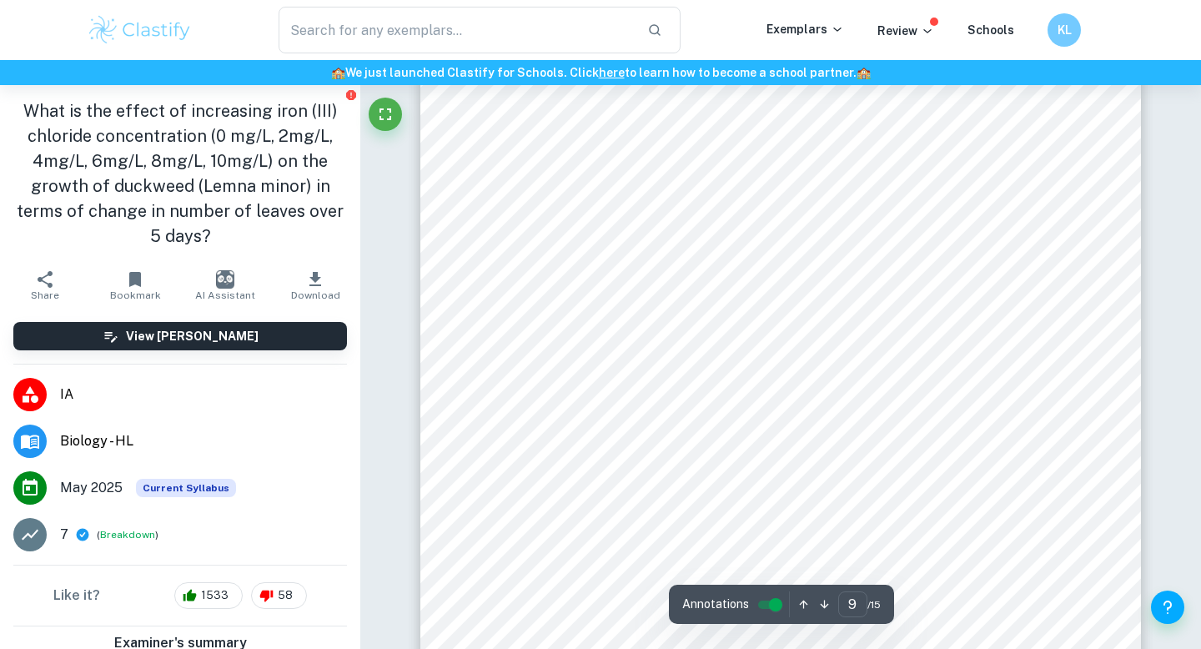
scroll to position [8650, 0]
click at [647, 241] on div "9 Statistical analysis ANOVA (Analysis of Variance) test is performed to find o…" at bounding box center [780, 297] width 721 height 1019
